Goal: Find specific page/section: Find specific page/section

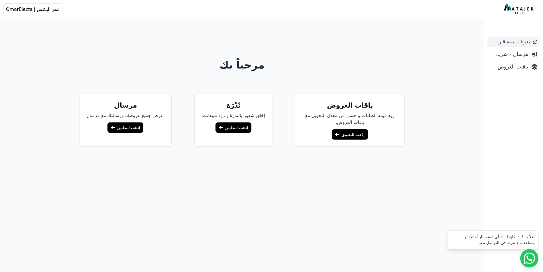
click at [511, 45] on span "ندرة - تنبية قارب علي النفاذ" at bounding box center [509, 42] width 40 height 8
click at [225, 130] on link "إذهب للتطبيق" at bounding box center [233, 127] width 36 height 10
